Goal: Task Accomplishment & Management: Manage account settings

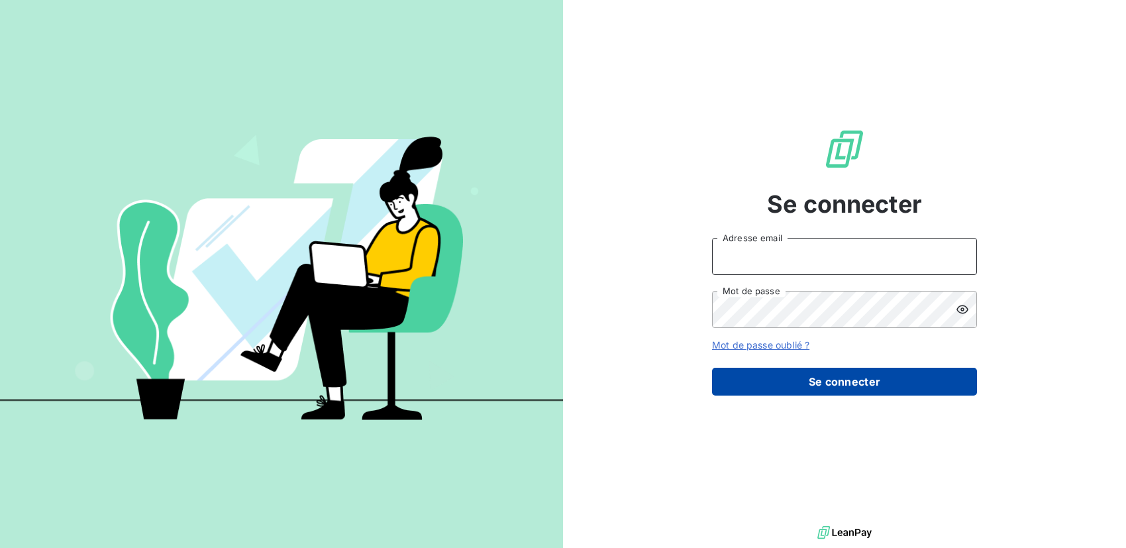
type input "[PERSON_NAME][EMAIL_ADDRESS][DOMAIN_NAME]"
click at [822, 380] on button "Se connecter" at bounding box center [844, 381] width 265 height 28
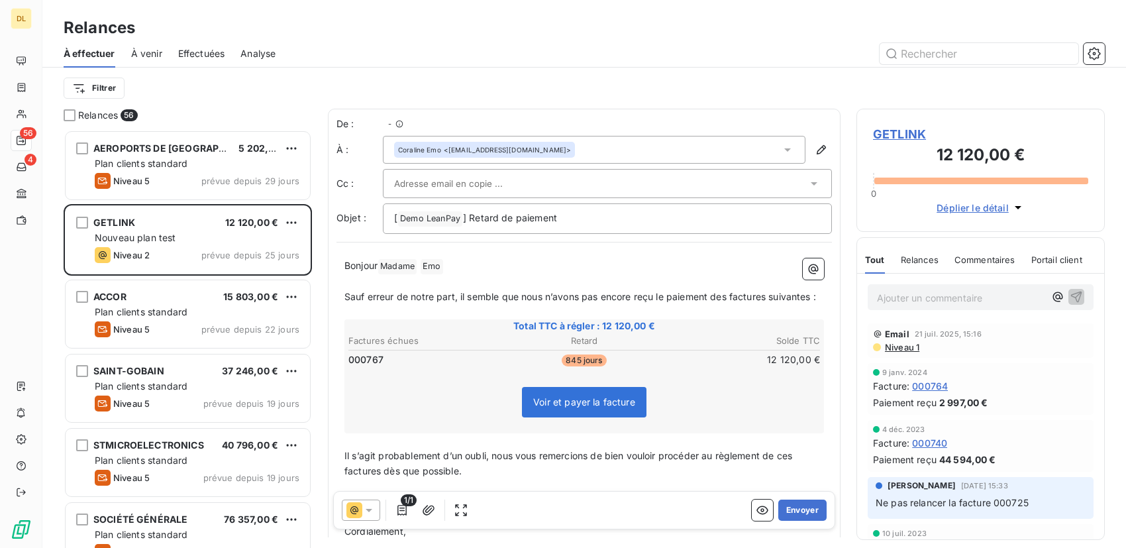
scroll to position [407, 238]
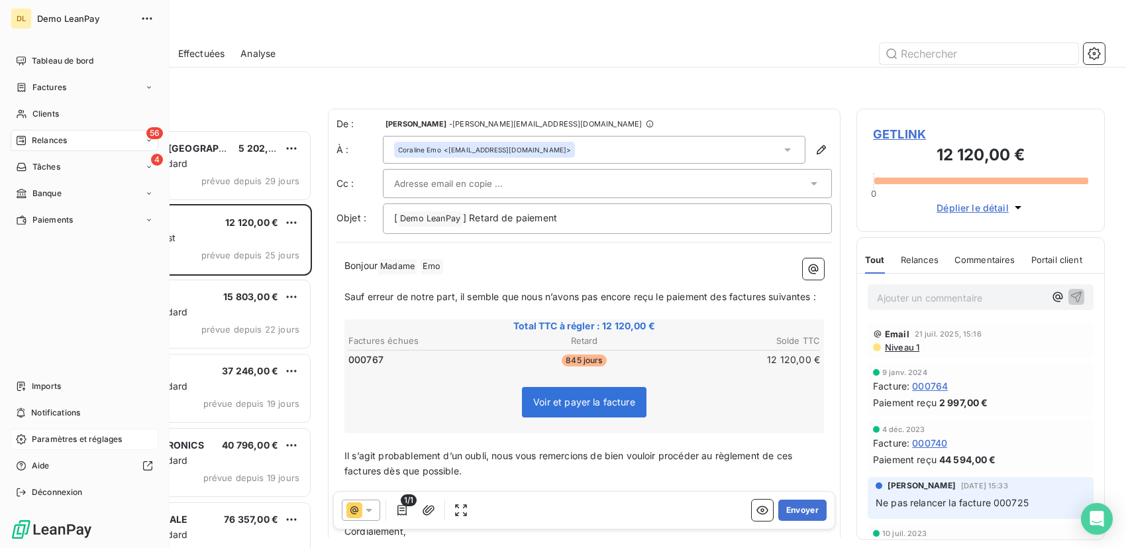
click at [61, 437] on span "Paramètres et réglages" at bounding box center [77, 439] width 90 height 12
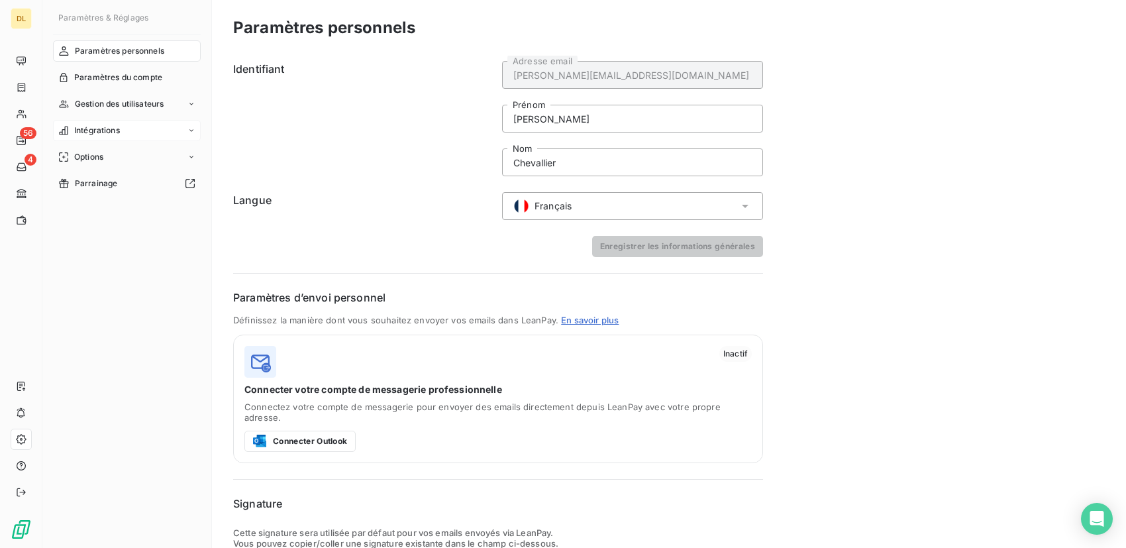
click at [100, 125] on span "Intégrations" at bounding box center [97, 130] width 46 height 12
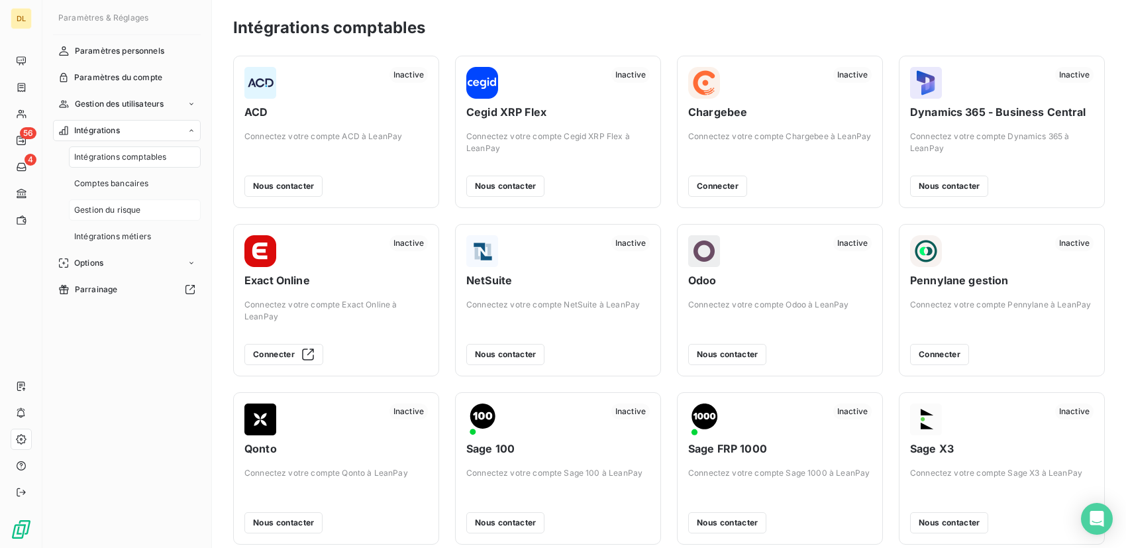
click at [120, 214] on span "Gestion du risque" at bounding box center [107, 210] width 67 height 12
